Goal: Information Seeking & Learning: Compare options

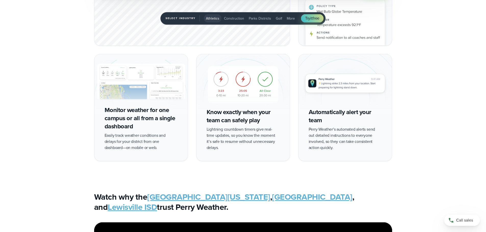
scroll to position [1020, 0]
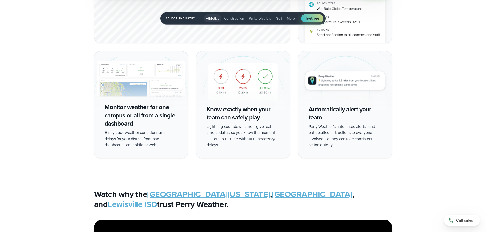
click at [120, 79] on img "1 of 5" at bounding box center [140, 81] width 93 height 61
click at [125, 111] on img "1 of 5" at bounding box center [140, 81] width 93 height 61
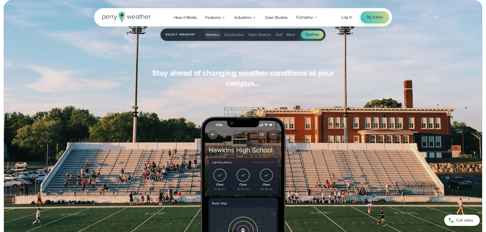
scroll to position [484, 0]
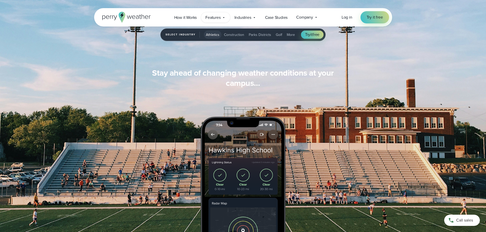
click at [216, 19] on span "Features" at bounding box center [212, 18] width 15 height 6
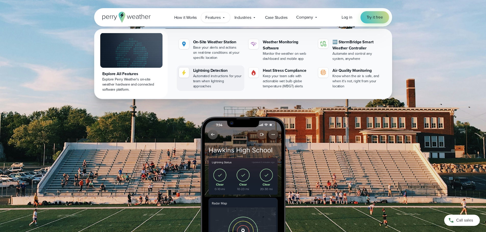
click at [205, 78] on div "Automated instructions for your team when lightning approaches" at bounding box center [217, 81] width 49 height 15
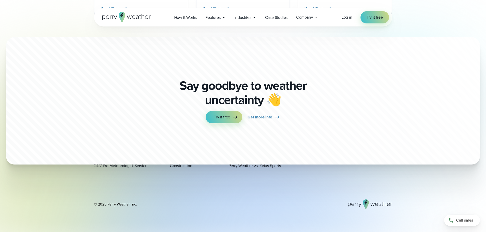
scroll to position [1563, 0]
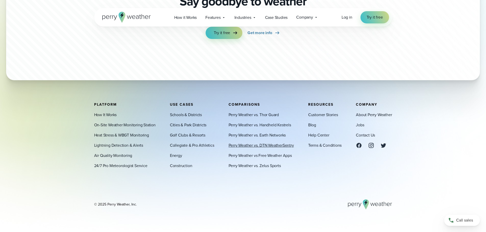
click at [266, 144] on link "Perry Weather vs. DTN WeatherSentry" at bounding box center [260, 146] width 65 height 6
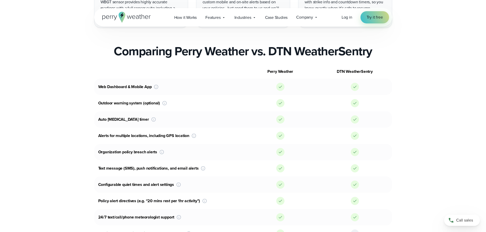
scroll to position [178, 0]
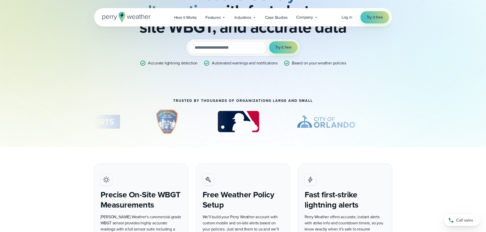
scroll to position [0, 0]
